Goal: Task Accomplishment & Management: Complete application form

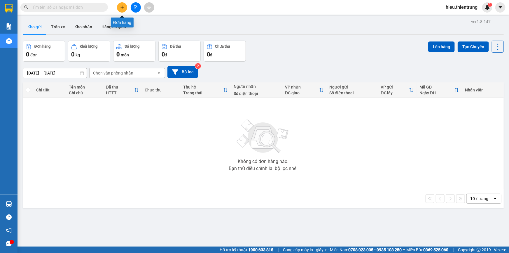
click at [125, 6] on button at bounding box center [122, 7] width 10 height 10
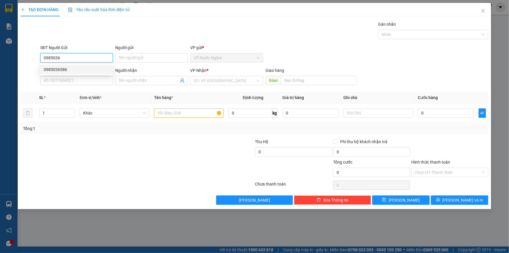
click at [62, 69] on div "0985036586" at bounding box center [77, 69] width 66 height 6
type input "0985036586"
type input "0905484368"
type input "làng hồi qn"
type input "200.000"
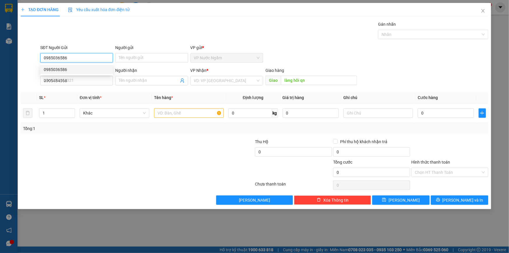
type input "200.000"
type input "0985036586"
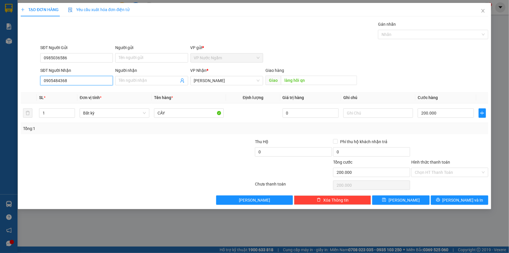
drag, startPoint x: 18, startPoint y: 75, endPoint x: 1, endPoint y: 77, distance: 17.0
click at [0, 74] on div "TẠO ĐƠN HÀNG Yêu cầu xuất hóa đơn điện tử Transit Pickup Surcharge Ids Transit …" at bounding box center [254, 126] width 509 height 253
click at [233, 81] on span "[PERSON_NAME]" at bounding box center [227, 80] width 66 height 9
type input "0399146278"
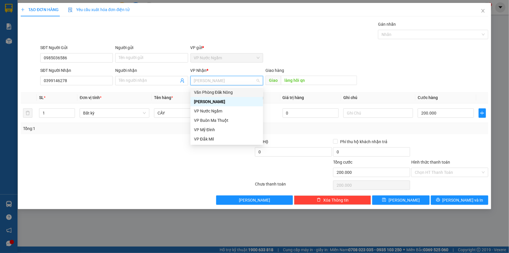
click at [213, 90] on div "Văn Phòng Đăk Nông" at bounding box center [227, 92] width 66 height 6
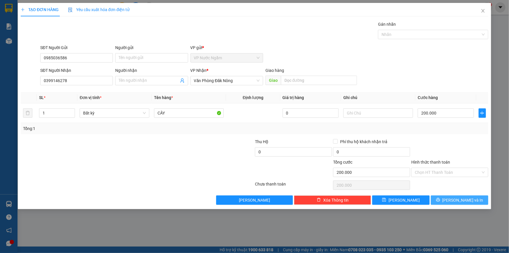
click at [459, 198] on span "[PERSON_NAME] và In" at bounding box center [463, 200] width 41 height 6
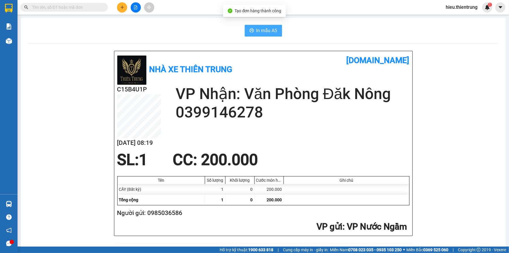
click at [268, 34] on button "In mẫu A5" at bounding box center [263, 31] width 37 height 12
